Goal: Information Seeking & Learning: Learn about a topic

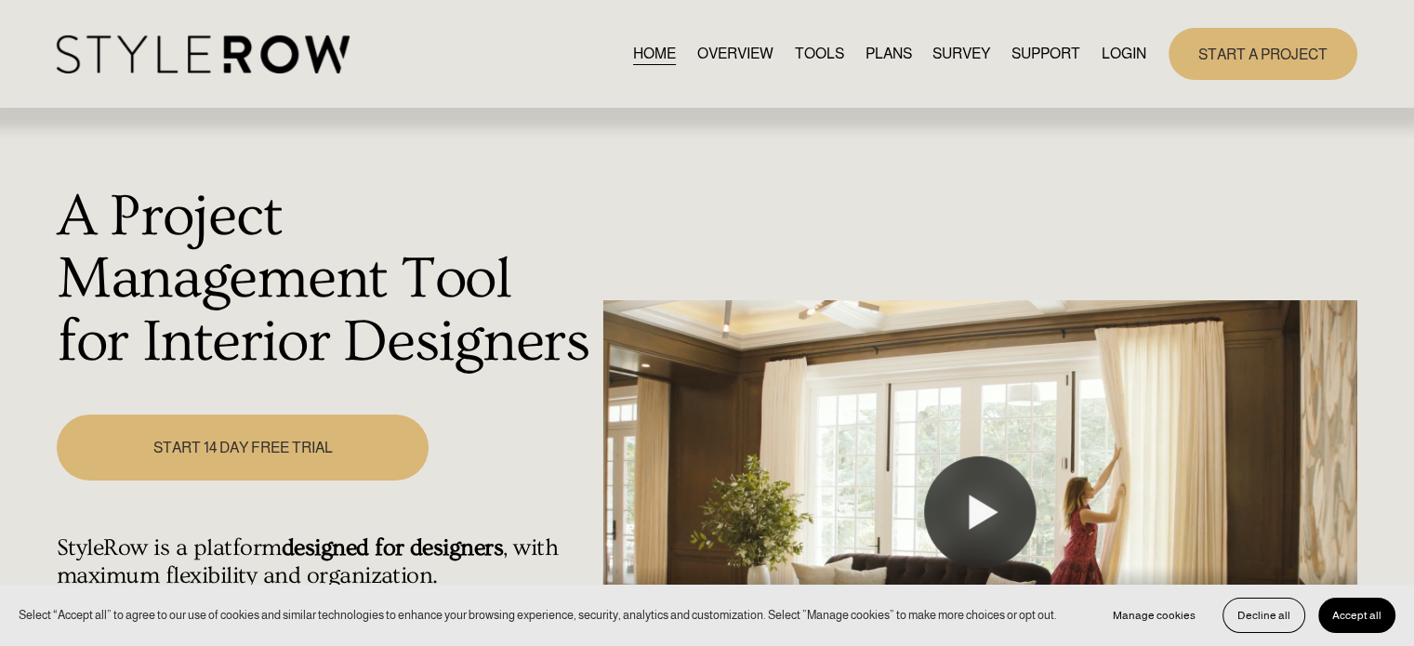
click at [804, 53] on link "TOOLS" at bounding box center [819, 53] width 49 height 25
click at [803, 51] on link "TOOLS" at bounding box center [819, 53] width 49 height 25
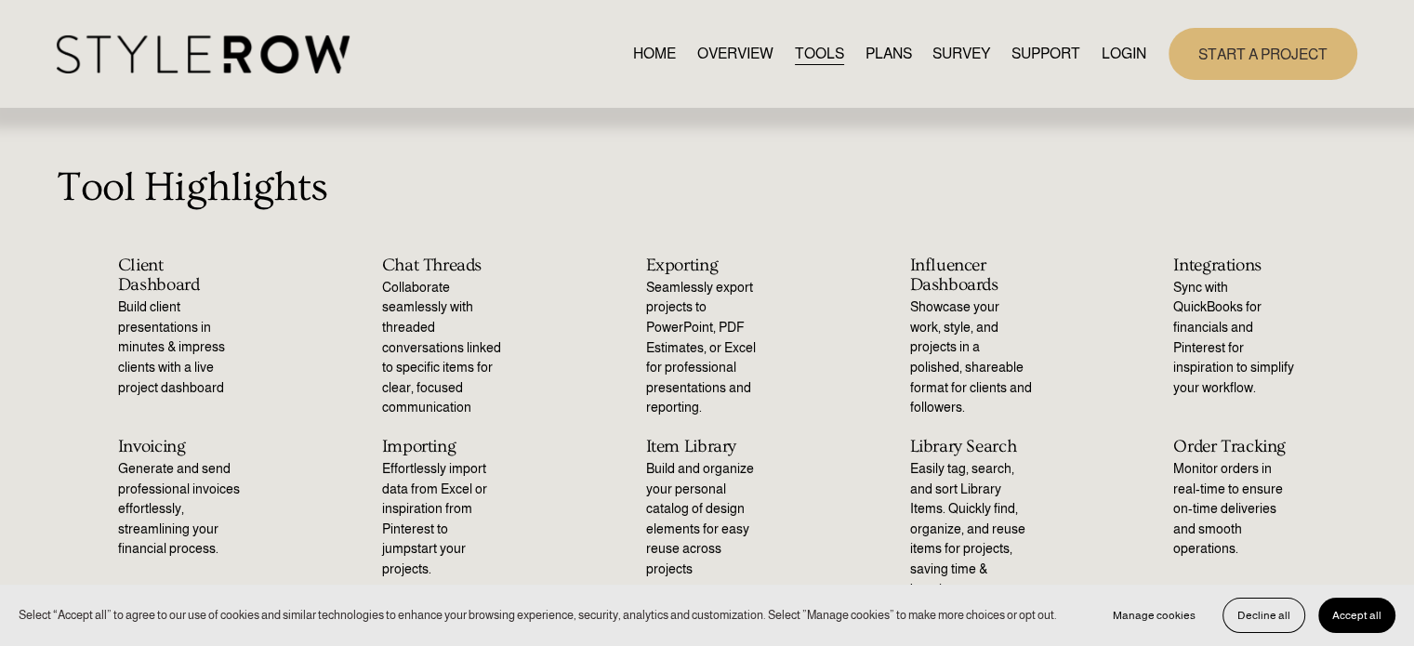
click at [893, 56] on link "PLANS" at bounding box center [888, 53] width 46 height 25
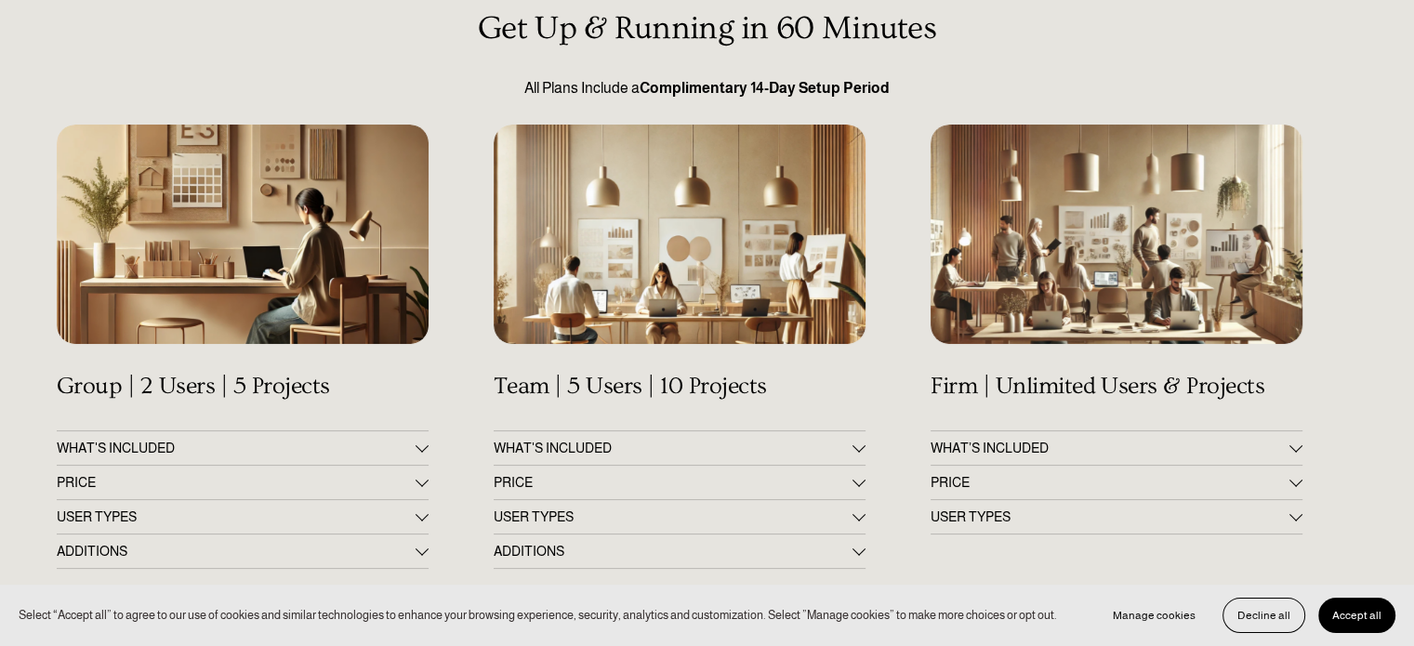
scroll to position [279, 0]
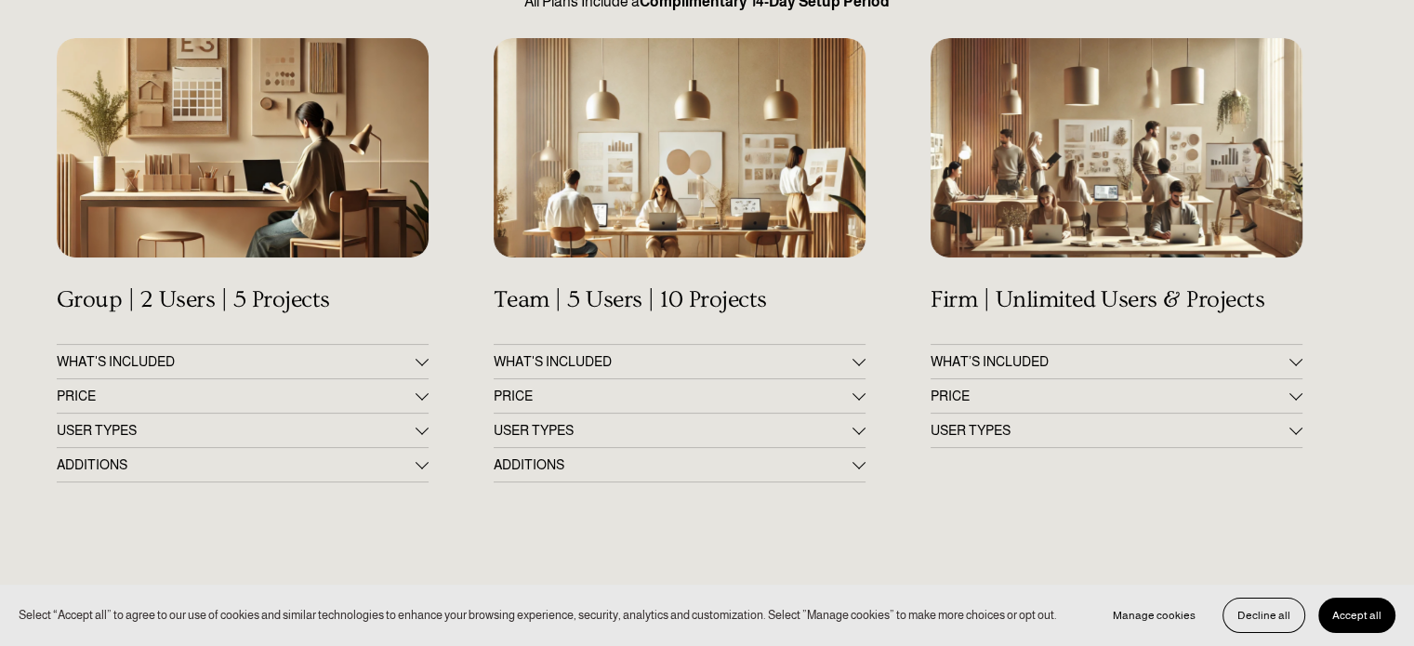
click at [981, 364] on span "WHAT’S INCLUDED" at bounding box center [1110, 361] width 359 height 15
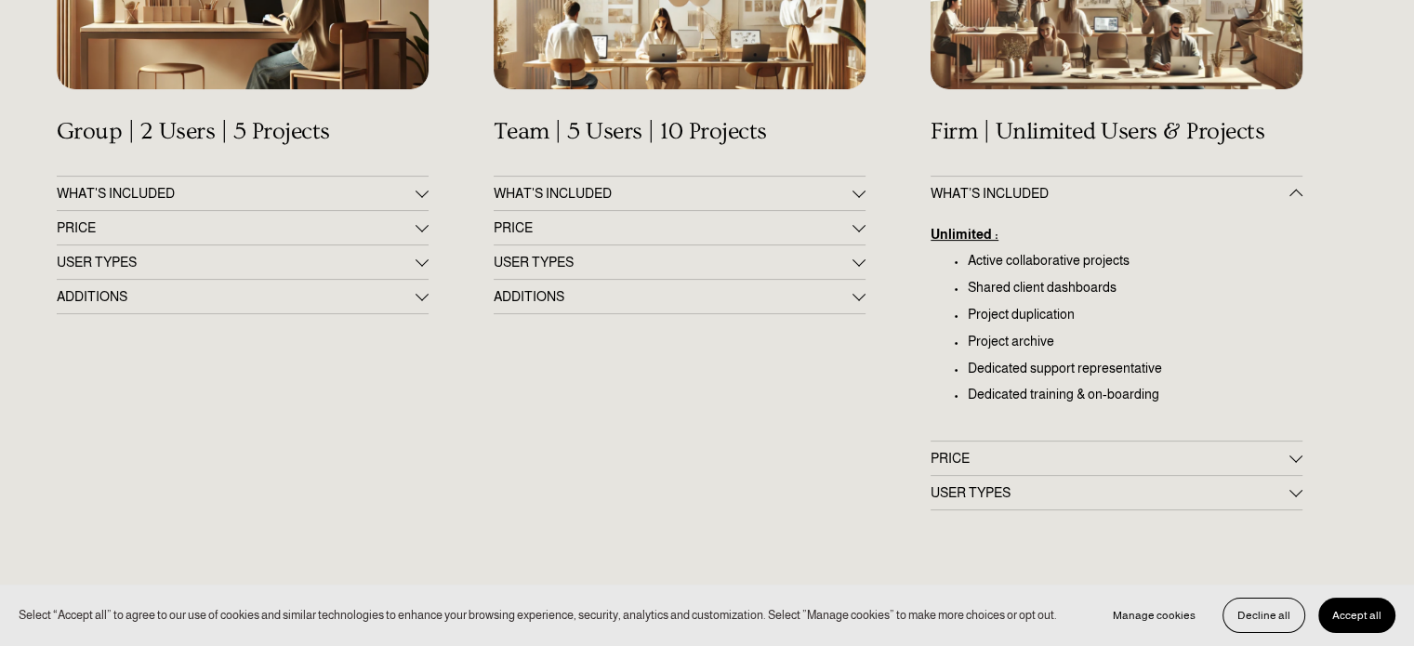
scroll to position [558, 0]
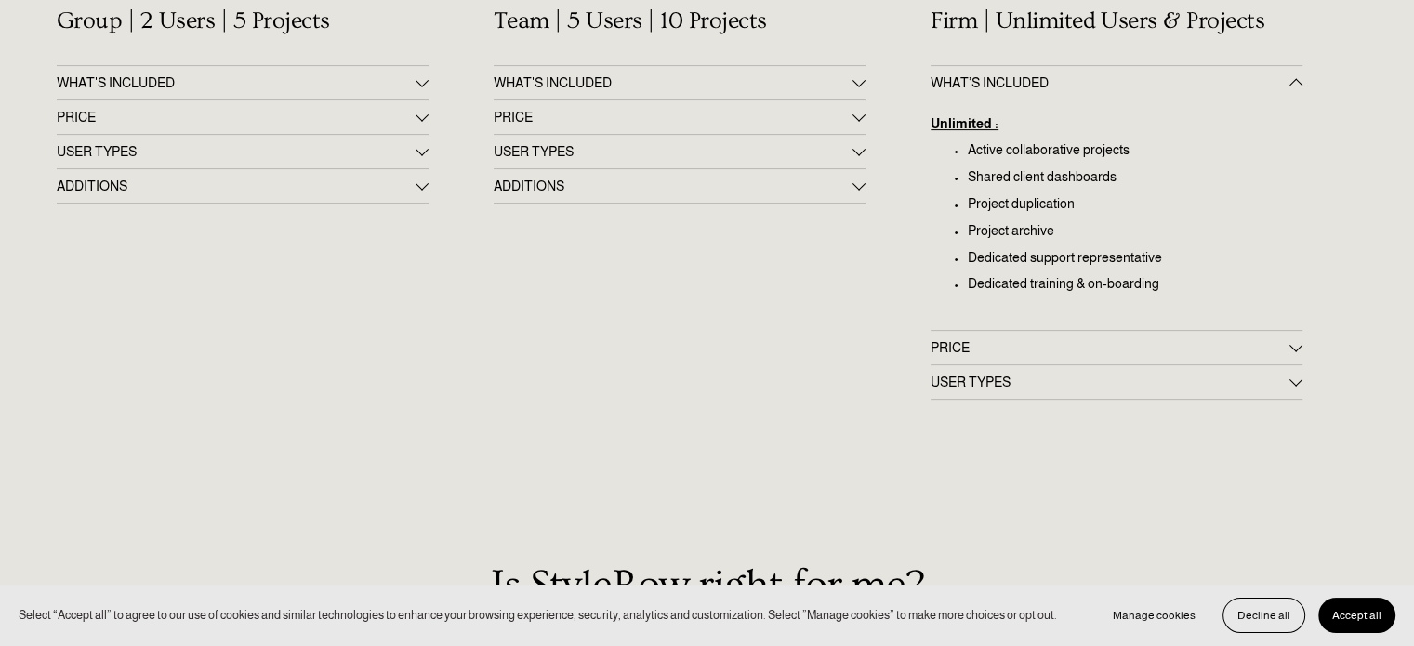
click at [982, 353] on span "PRICE" at bounding box center [1110, 347] width 359 height 15
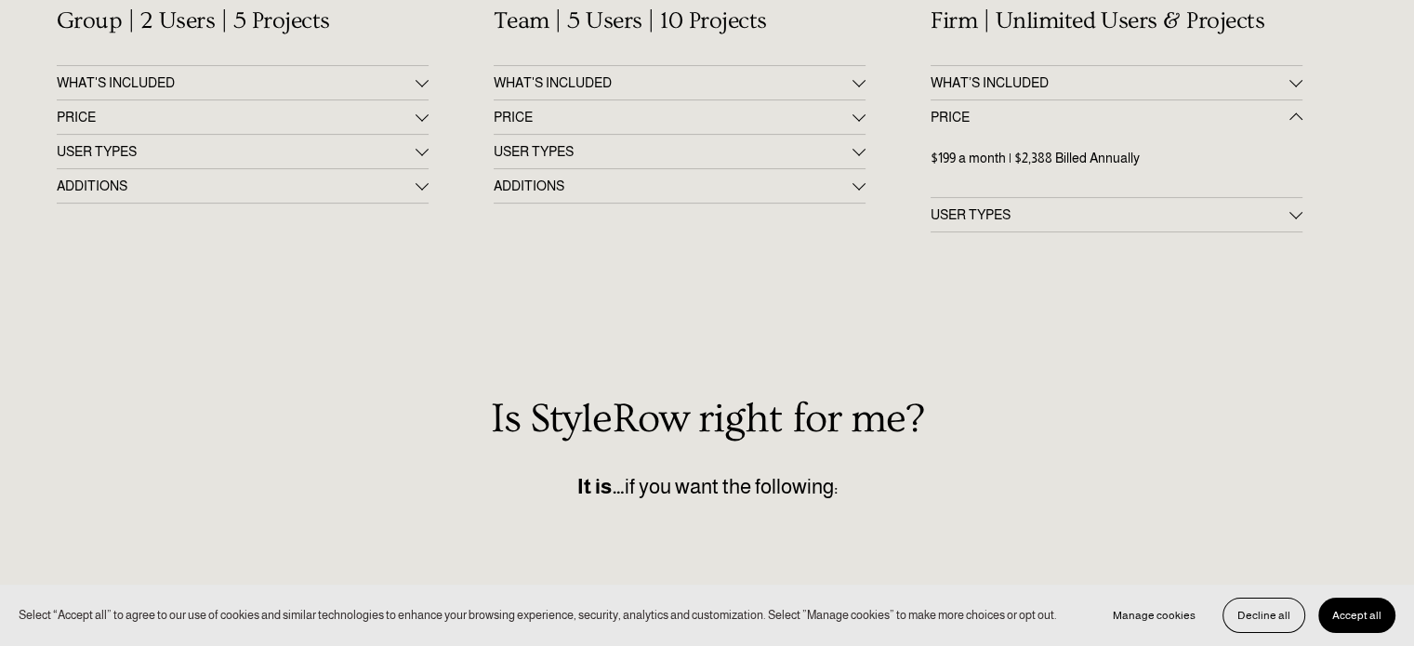
click at [965, 207] on button "USER TYPES" at bounding box center [1117, 214] width 372 height 33
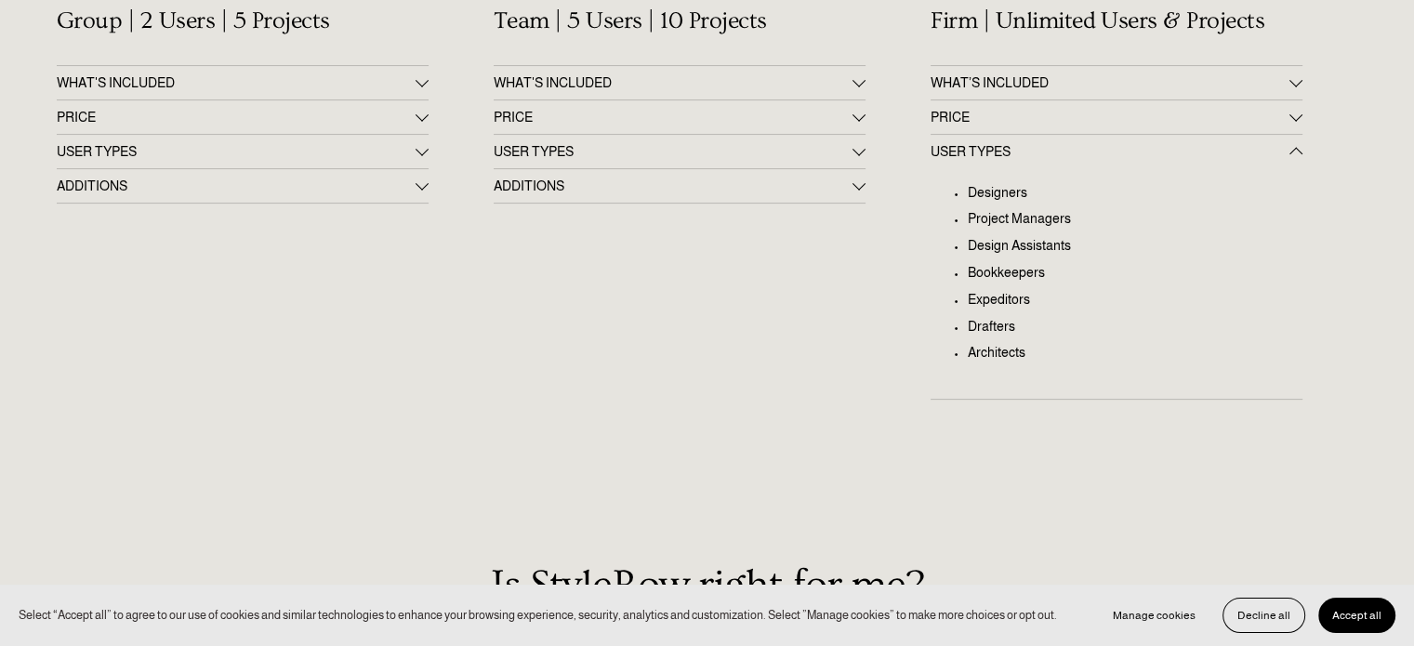
click at [704, 189] on span "ADDITIONS" at bounding box center [673, 186] width 359 height 15
click at [696, 152] on span "USER TYPES" at bounding box center [673, 151] width 359 height 15
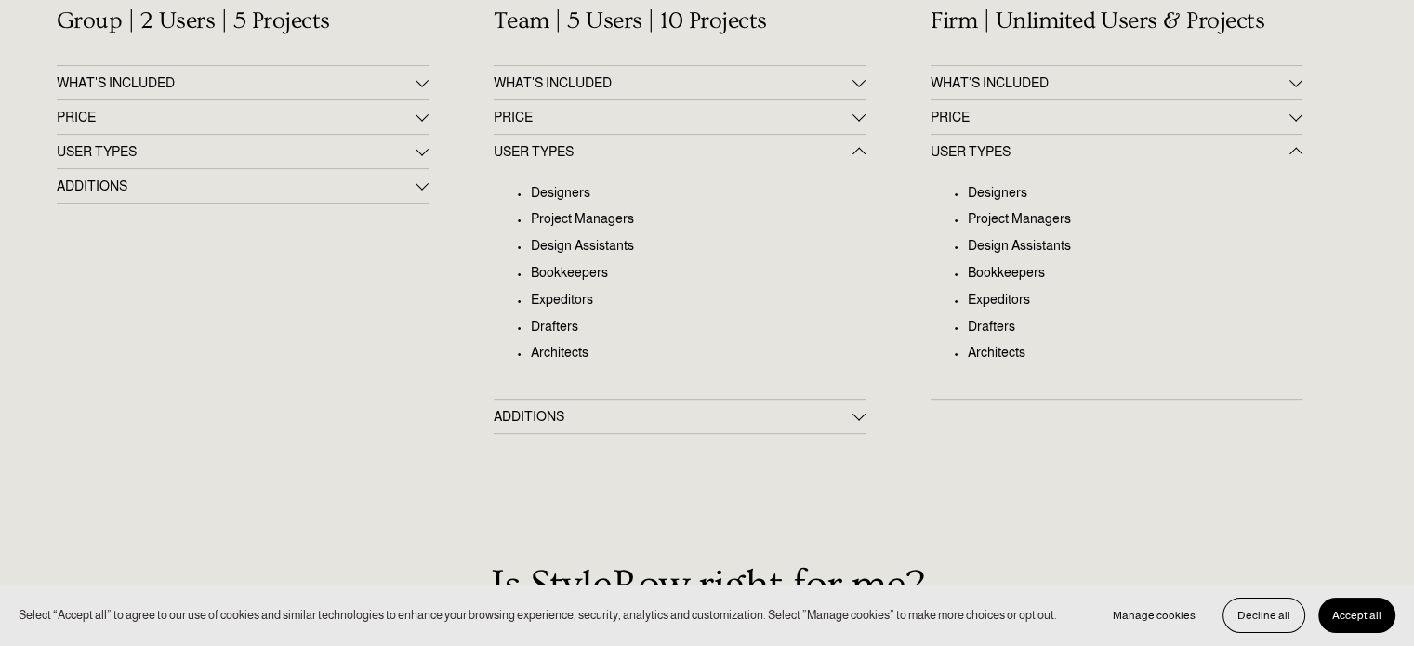
click at [687, 116] on span "PRICE" at bounding box center [673, 117] width 359 height 15
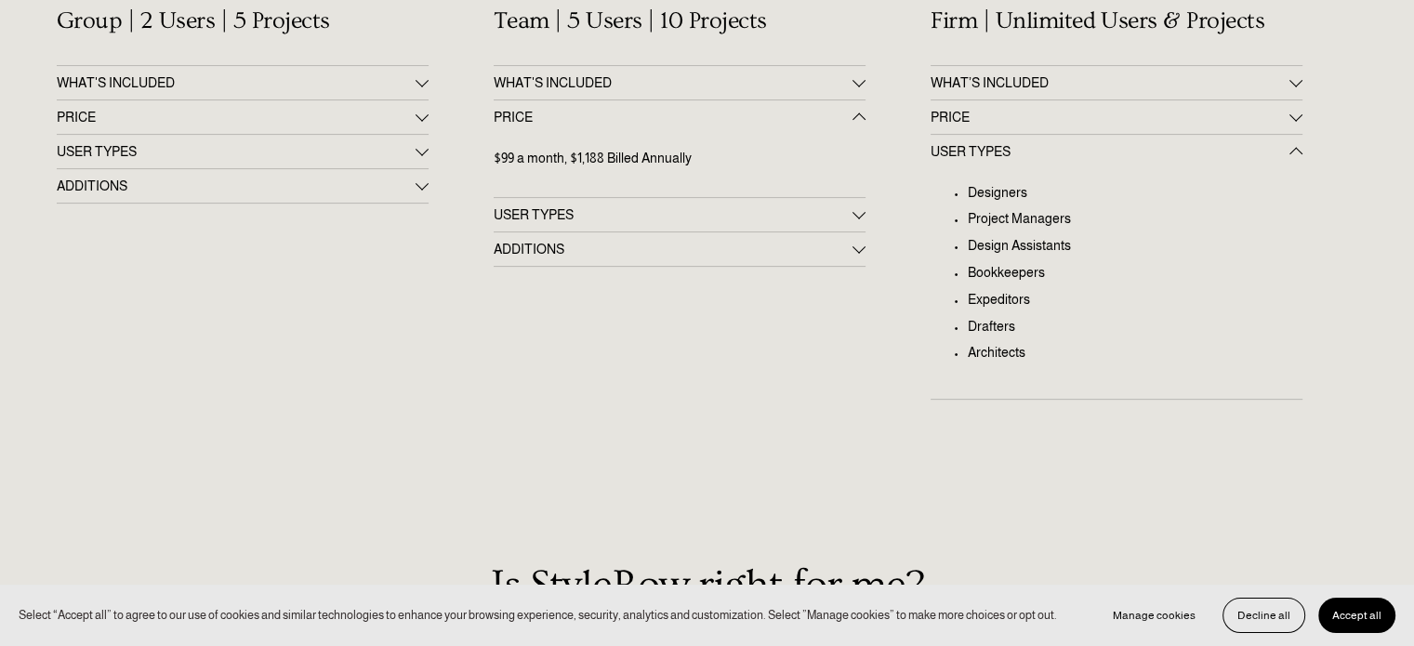
click at [680, 85] on span "WHAT'S INCLUDED" at bounding box center [673, 82] width 359 height 15
